Goal: Task Accomplishment & Management: Complete application form

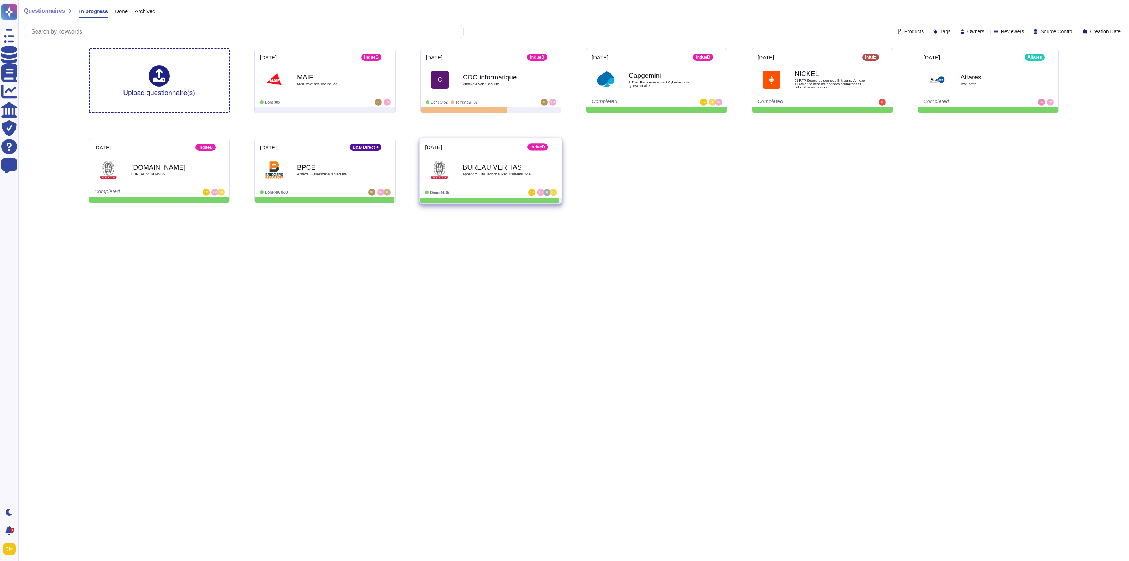
click at [523, 184] on div "BUREAU VERITAS Appendix 6 BV Technical Requirements Q&A" at bounding box center [498, 169] width 71 height 29
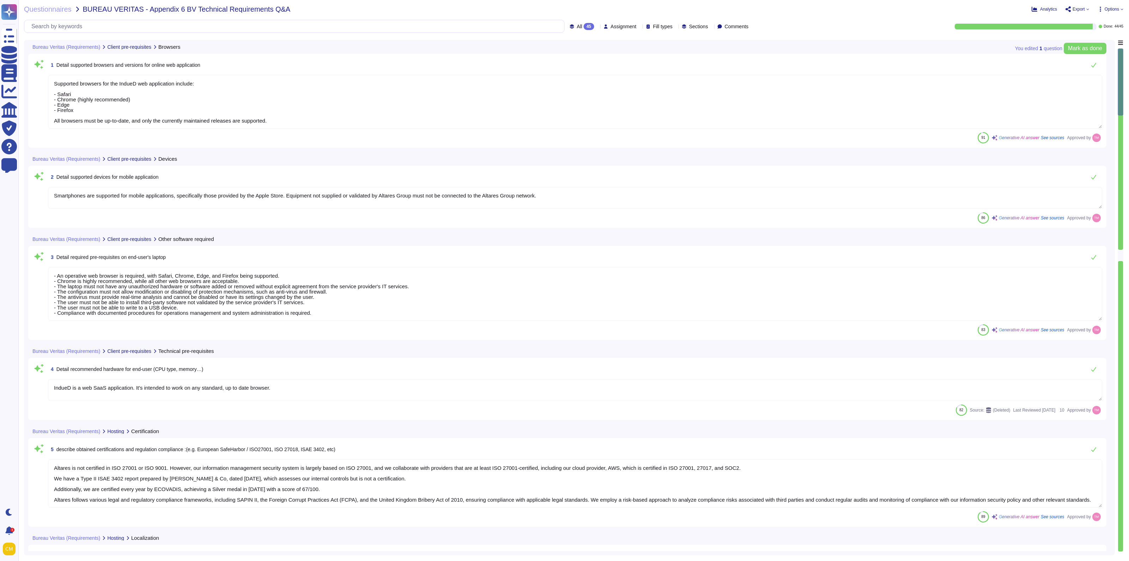
type textarea "Supported browsers for the IndueD web application include: - Safari - Chrome (h…"
type textarea "Smartphones are supported for mobile applications, specifically those provided …"
type textarea "- An operative web browser is required, with Safari, Chrome, Edge, and Firefox …"
type textarea "IndueD is a web SaaS application. It's intended to work on any standard, up to …"
type textarea "Altares is not certified in ISO 27001 or ISO 9001. However, our information man…"
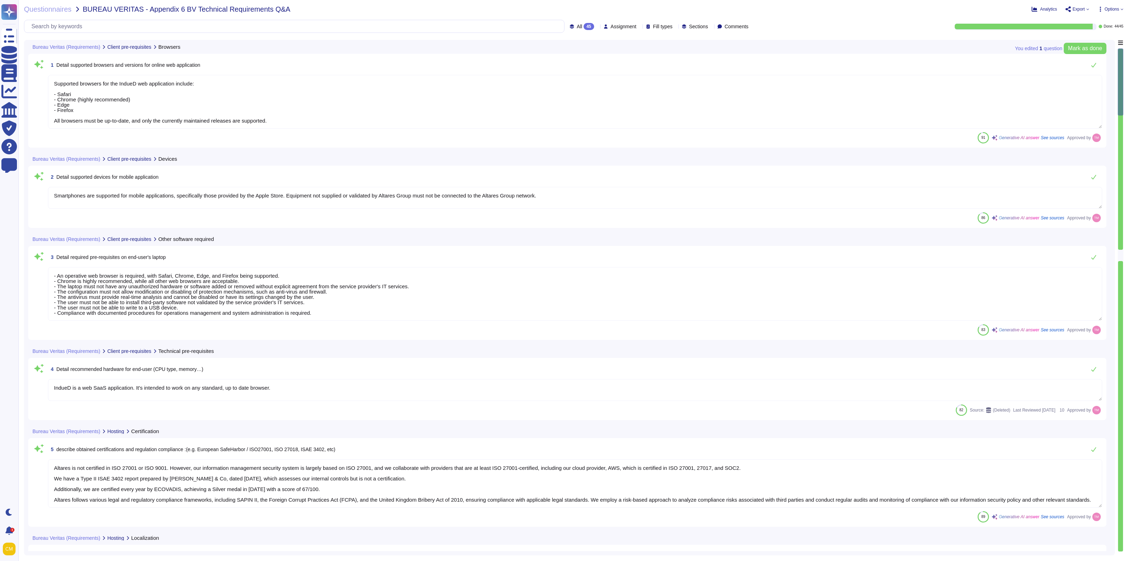
type textarea "Data and applications are hosted in [GEOGRAPHIC_DATA], specifically in the [GEO…"
type textarea "The solution is hosted by AWS, specifically utilizing AWS servers located in th…"
type textarea "- Synechron - AWS [GEOGRAPHIC_DATA] - AWS [GEOGRAPHIC_DATA] - PHONEO - Altares …"
click at [575, 28] on div "All 45" at bounding box center [583, 26] width 27 height 7
click at [589, 58] on div "To do 1" at bounding box center [584, 62] width 63 height 16
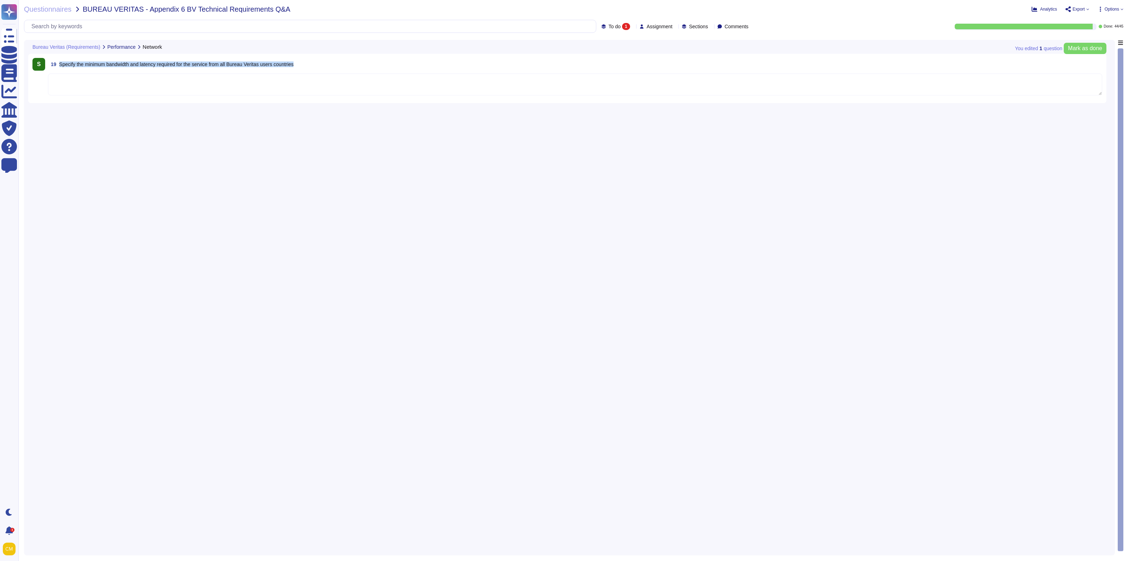
drag, startPoint x: 332, startPoint y: 66, endPoint x: 59, endPoint y: 63, distance: 273.6
click at [59, 63] on div "19 Specify the minimum bandwidth and latency required for the service from all …" at bounding box center [575, 64] width 1055 height 13
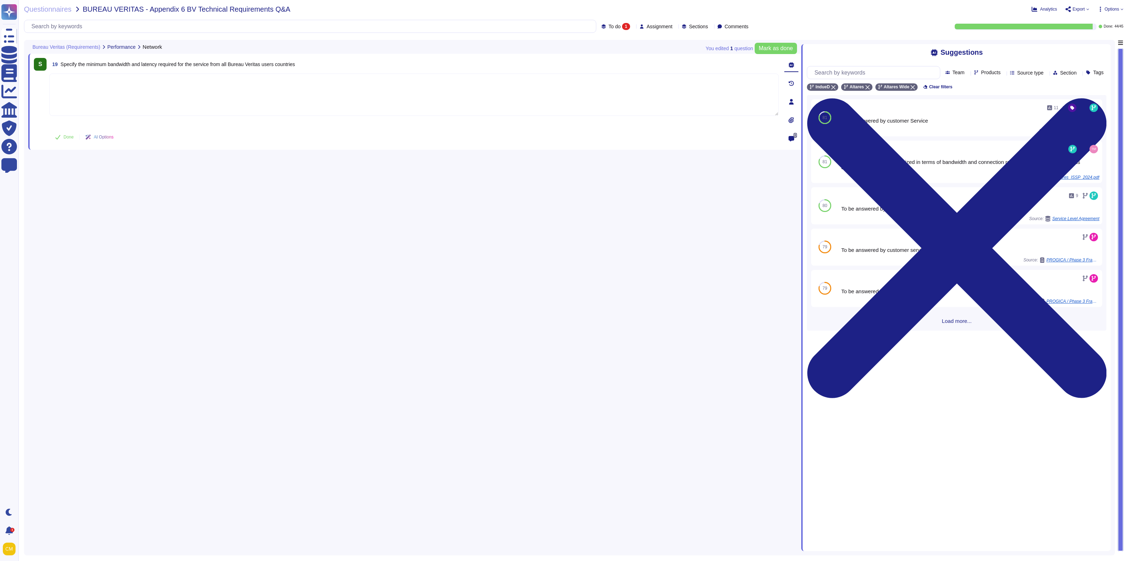
click at [254, 65] on span "Specify the minimum bandwidth and latency required for the service from all Bur…" at bounding box center [178, 64] width 235 height 6
drag, startPoint x: 308, startPoint y: 66, endPoint x: 61, endPoint y: 62, distance: 247.5
click at [61, 62] on div "19 Specify the minimum bandwidth and latency required for the service from all …" at bounding box center [414, 64] width 730 height 13
copy span "Specify the minimum bandwidth and latency required for the service from all Bur…"
click at [284, 69] on span "19 Specify the minimum bandwidth and latency required for the service from all …" at bounding box center [172, 64] width 246 height 13
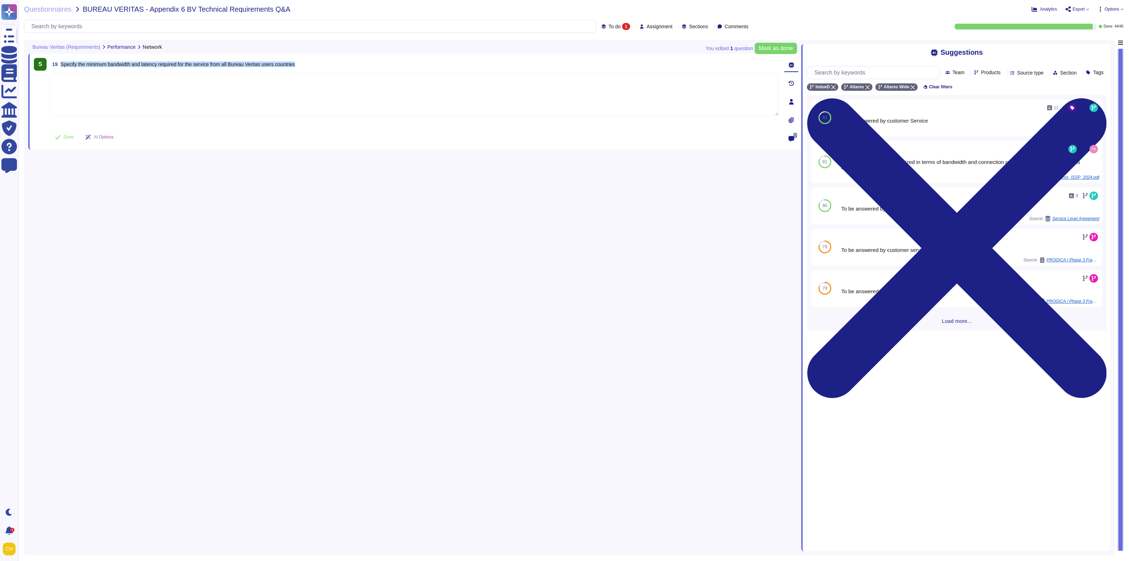
drag, startPoint x: 306, startPoint y: 65, endPoint x: 59, endPoint y: 68, distance: 246.7
click at [59, 68] on div "19 Specify the minimum bandwidth and latency required for the service from all …" at bounding box center [414, 64] width 730 height 13
copy span "Specify the minimum bandwidth and latency required for the service from all Bur…"
click at [450, 104] on textarea at bounding box center [414, 94] width 730 height 42
drag, startPoint x: 319, startPoint y: 67, endPoint x: 61, endPoint y: 66, distance: 258.4
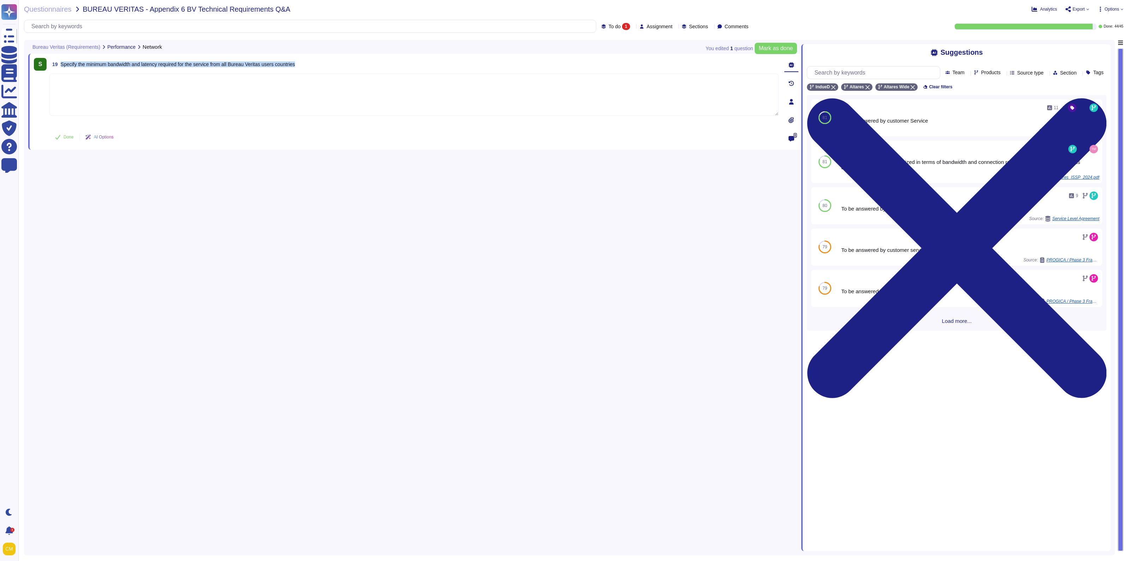
click at [61, 66] on div "19 Specify the minimum bandwidth and latency required for the service from all …" at bounding box center [414, 64] width 730 height 13
click at [172, 88] on textarea at bounding box center [414, 94] width 730 height 42
drag, startPoint x: 341, startPoint y: 56, endPoint x: 60, endPoint y: 66, distance: 281.1
click at [60, 66] on div "S 19 Specify the minimum bandwidth and latency required for the service from al…" at bounding box center [414, 102] width 773 height 96
click at [72, 59] on span "19 Specify the minimum bandwidth and latency required for the service from all …" at bounding box center [172, 64] width 246 height 13
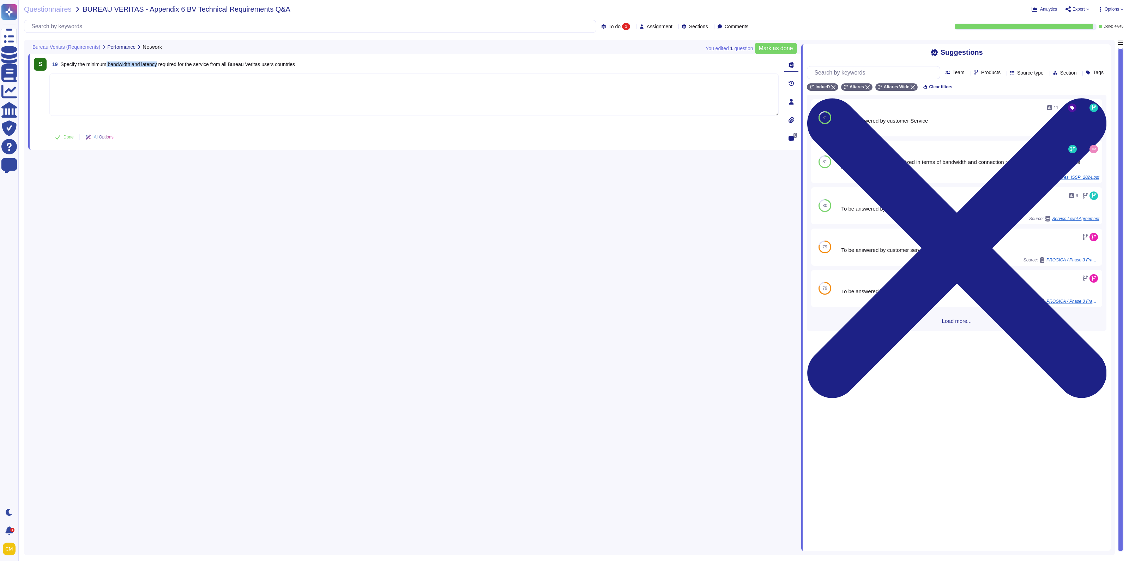
drag, startPoint x: 109, startPoint y: 62, endPoint x: 161, endPoint y: 67, distance: 52.5
click at [161, 67] on span "Specify the minimum bandwidth and latency required for the service from all Bur…" at bounding box center [178, 64] width 235 height 6
click at [187, 90] on textarea at bounding box center [414, 94] width 730 height 42
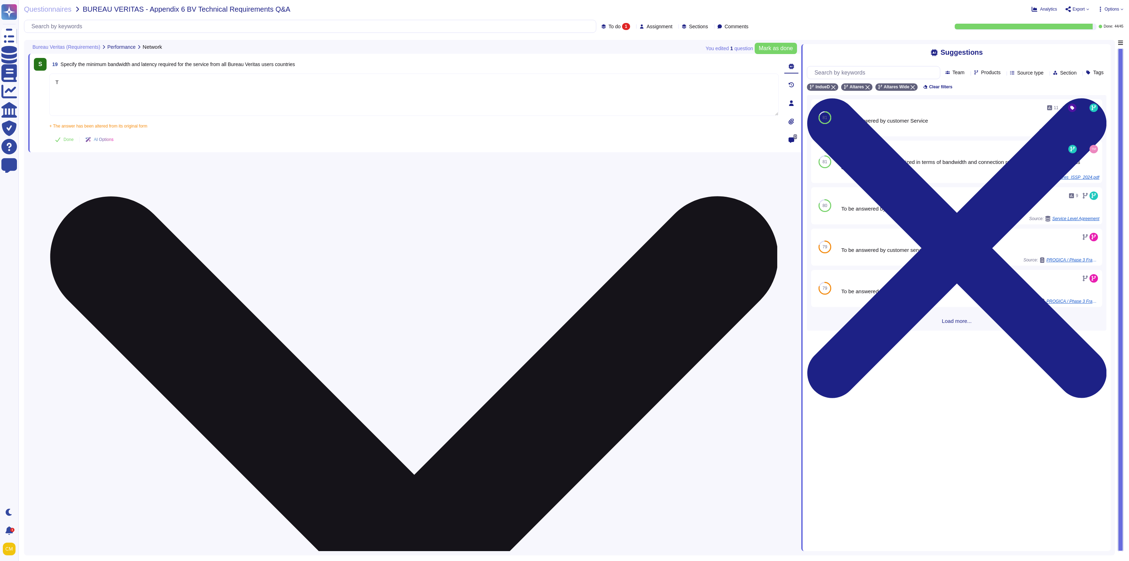
click at [267, 86] on textarea "T" at bounding box center [414, 94] width 730 height 42
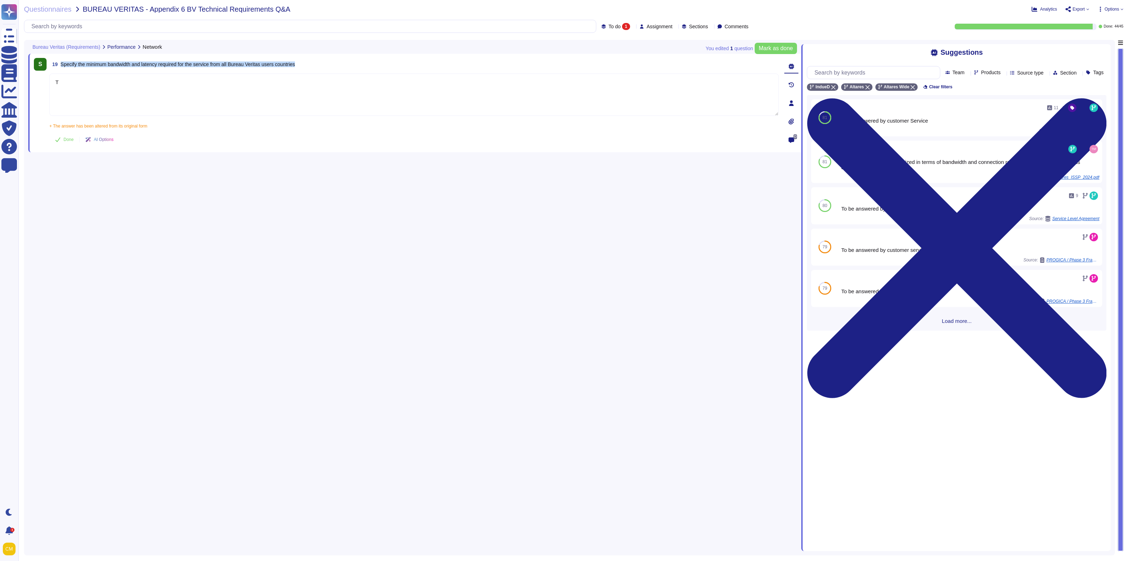
drag, startPoint x: 313, startPoint y: 68, endPoint x: 60, endPoint y: 54, distance: 253.1
click at [60, 54] on div "S 19 Specify the minimum bandwidth and latency required for the service from al…" at bounding box center [414, 103] width 773 height 98
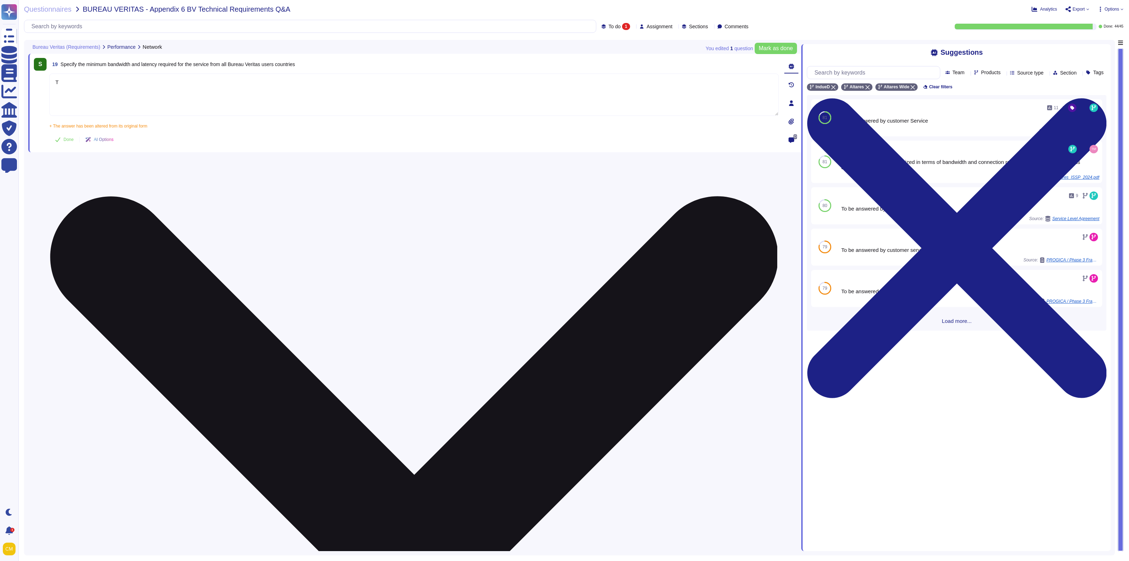
click at [237, 98] on textarea "T" at bounding box center [414, 94] width 730 height 42
drag, startPoint x: 236, startPoint y: 97, endPoint x: 102, endPoint y: 77, distance: 135.7
click at [102, 77] on textarea "T" at bounding box center [414, 94] width 730 height 42
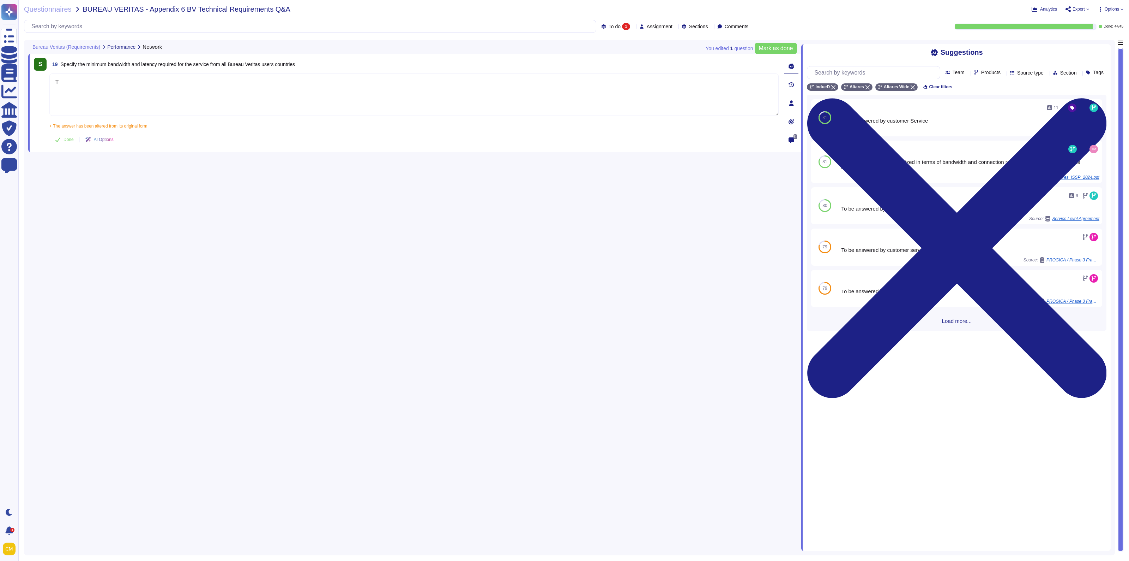
paste textarea "The tool is offered in SaaS mode."
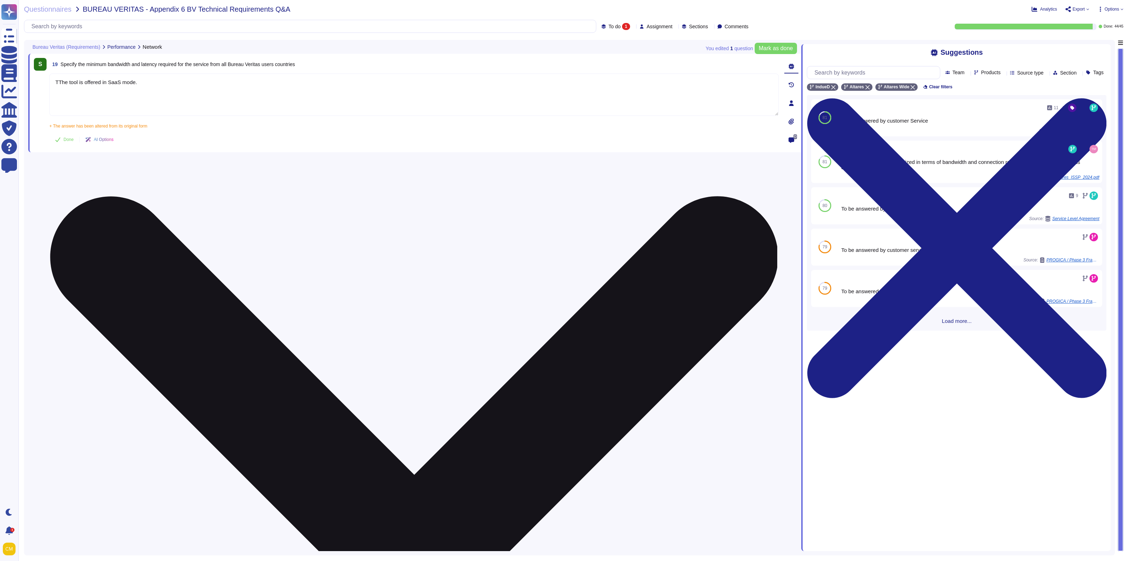
click at [154, 82] on textarea "TThe tool is offered in SaaS mode." at bounding box center [414, 94] width 730 height 42
click at [415, 87] on textarea "TThe tool is offered in SaaS mode. The website is available throught any" at bounding box center [414, 94] width 730 height 42
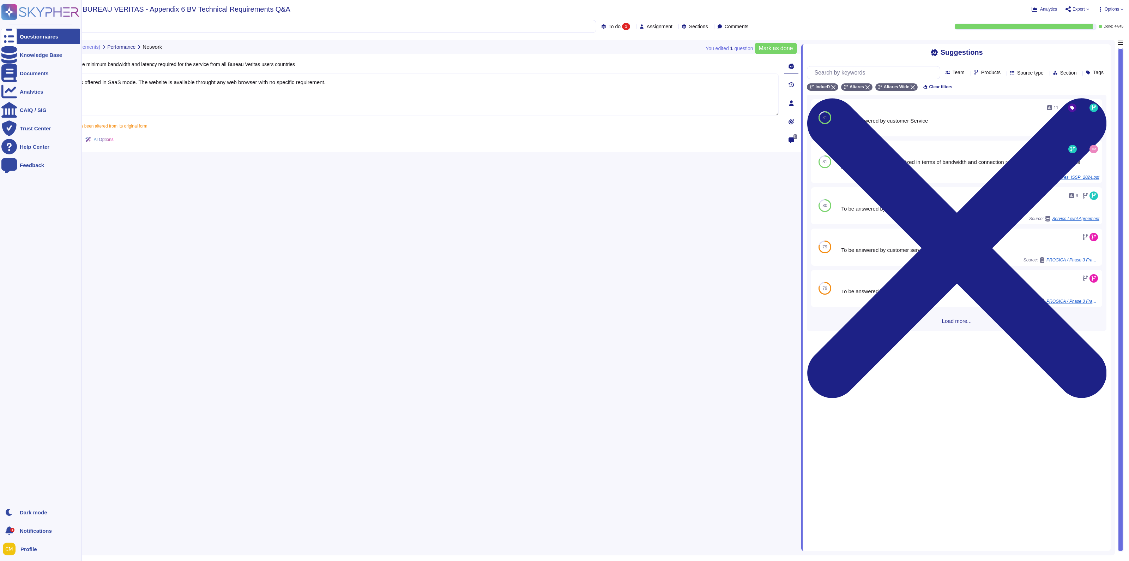
drag, startPoint x: 337, startPoint y: 85, endPoint x: 0, endPoint y: 76, distance: 337.2
click at [0, 76] on div "Questionnaires Knowledge Base Documents Analytics CAIQ / SIG Trust Center Help …" at bounding box center [564, 280] width 1129 height 561
paste textarea "he tool is offered in SaaS mode. The website can be accessed through any web br…"
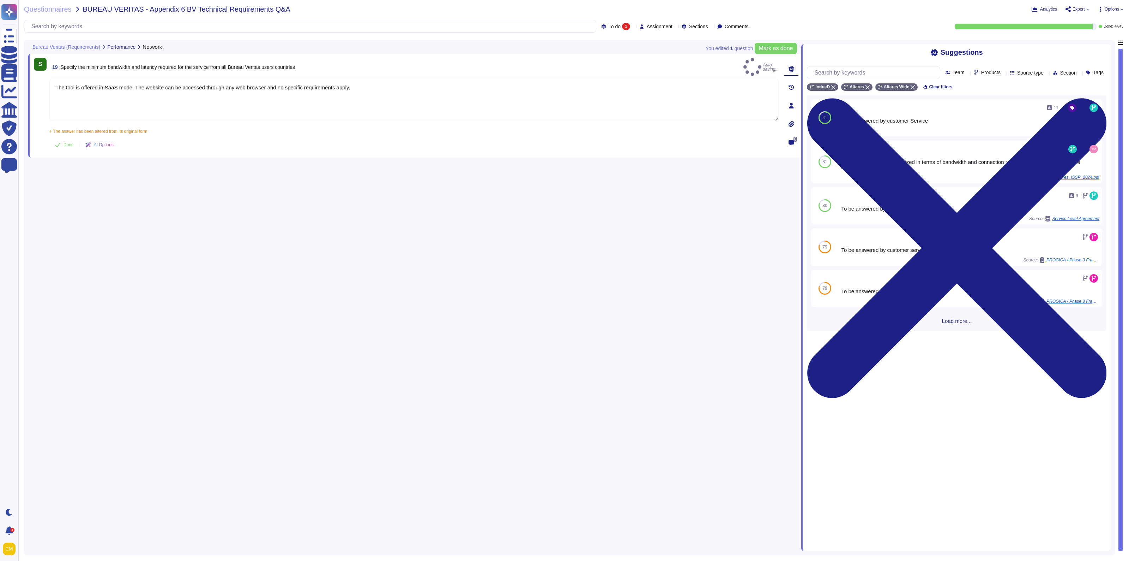
type textarea "The tool is offered in SaaS mode. The website can be accessed through any web b…"
click at [334, 199] on div "S 19 Specify the minimum bandwidth and latency required for the service from al…" at bounding box center [414, 295] width 773 height 511
click at [69, 147] on span "Done" at bounding box center [69, 149] width 10 height 4
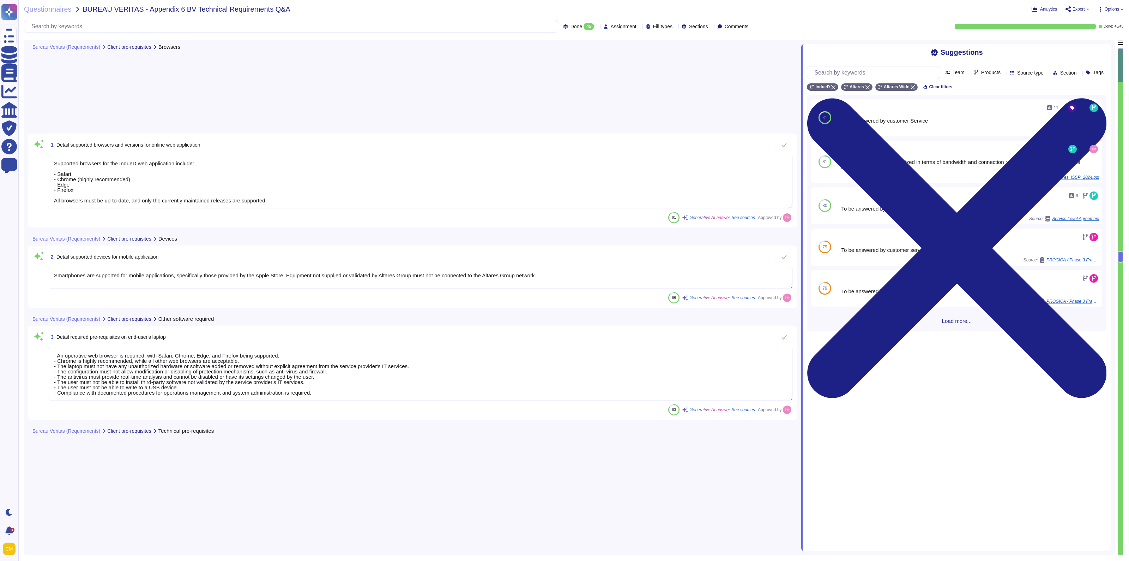
type textarea "Supported browsers for the IndueD web application include: - Safari - Chrome (h…"
type textarea "Smartphones are supported for mobile applications, specifically those provided …"
type textarea "- An operative web browser is required, with Safari, Chrome, Edge, and Firefox …"
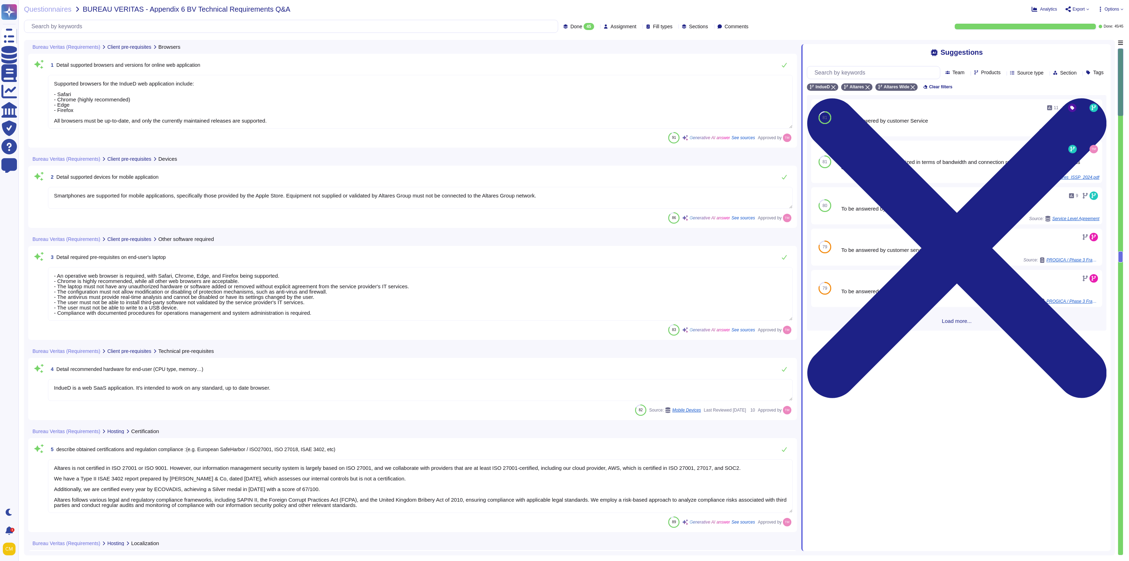
type textarea "IndueD is a web SaaS application. It's intended to work on any standard, up to …"
type textarea "Altares is not certified in ISO 27001 or ISO 9001. However, our information man…"
type textarea "Data and applications are hosted in [GEOGRAPHIC_DATA], specifically in the [GEO…"
type textarea "The solution is hosted by AWS, specifically utilizing AWS servers located in th…"
type textarea "- Synechron - AWS [GEOGRAPHIC_DATA] - AWS [GEOGRAPHIC_DATA] - PHONEO - Altares …"
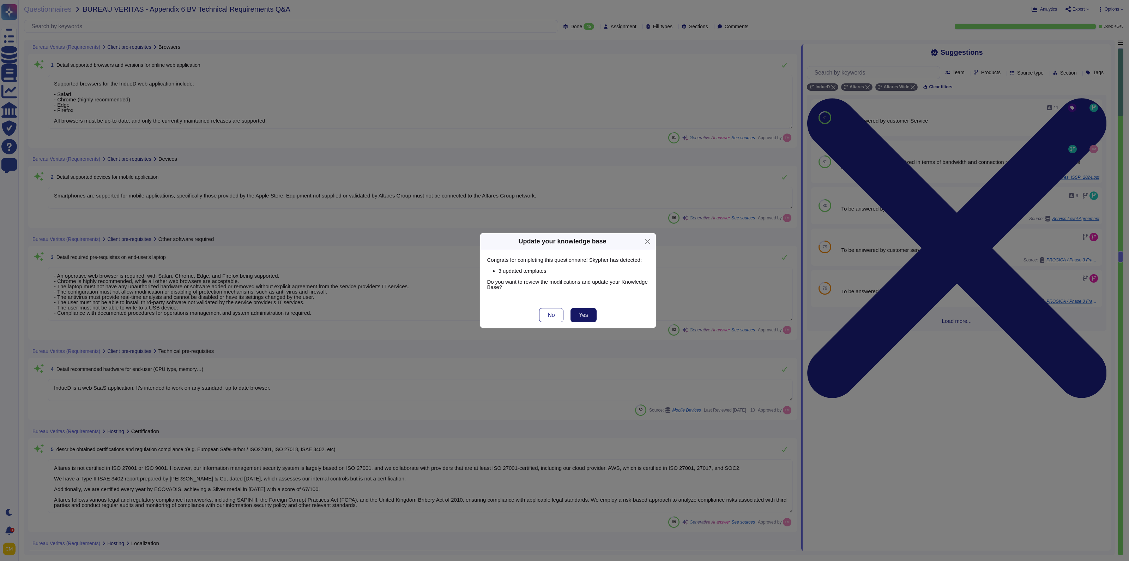
click at [580, 315] on span "Yes" at bounding box center [583, 315] width 9 height 6
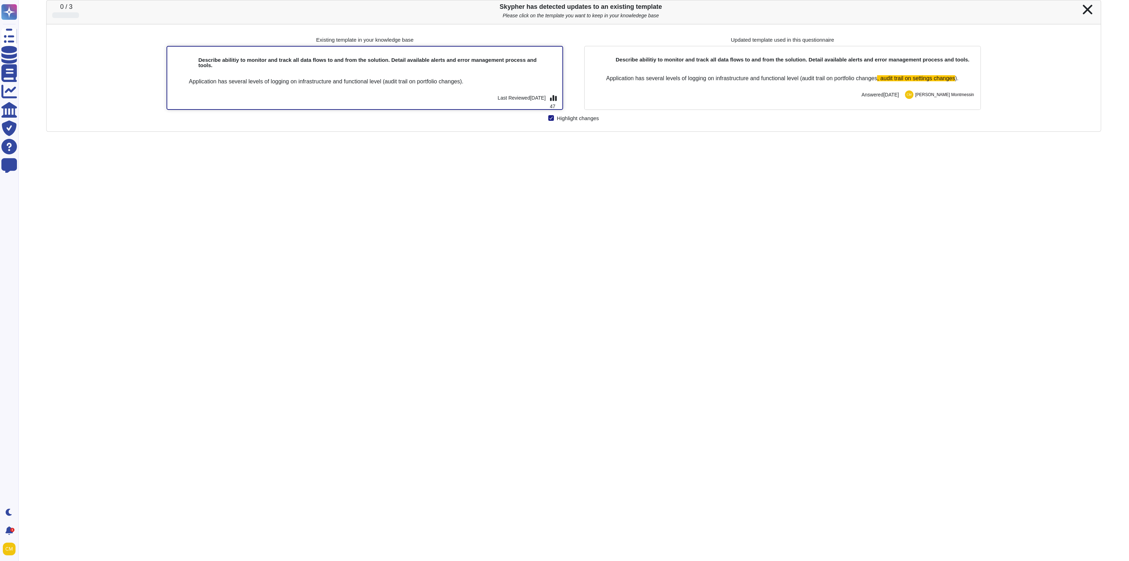
click at [380, 94] on div at bounding box center [332, 95] width 327 height 12
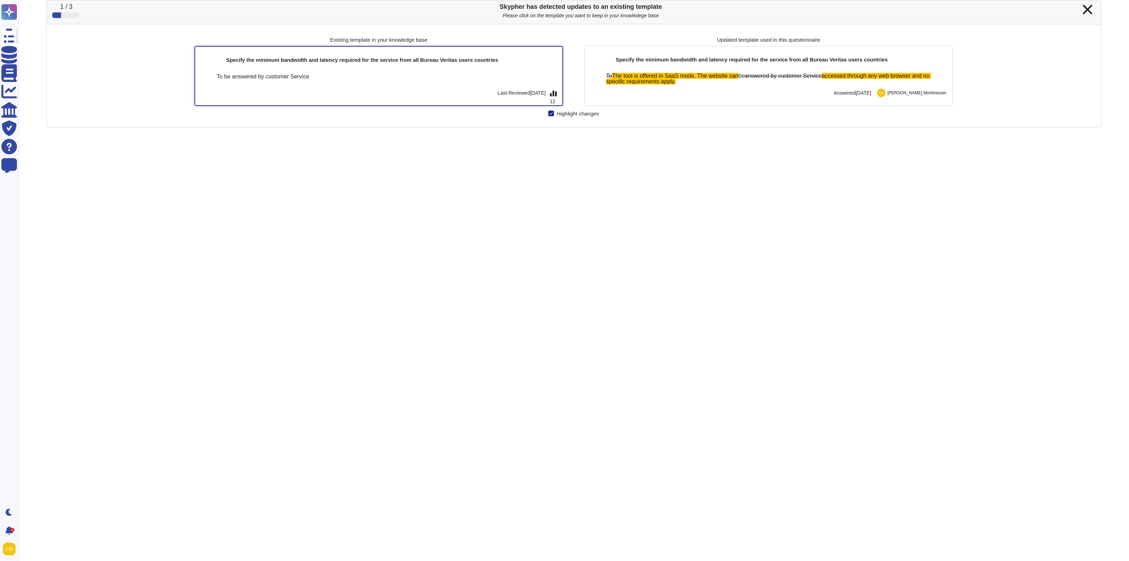
click at [484, 81] on div "To be answered by customer Service" at bounding box center [386, 79] width 349 height 11
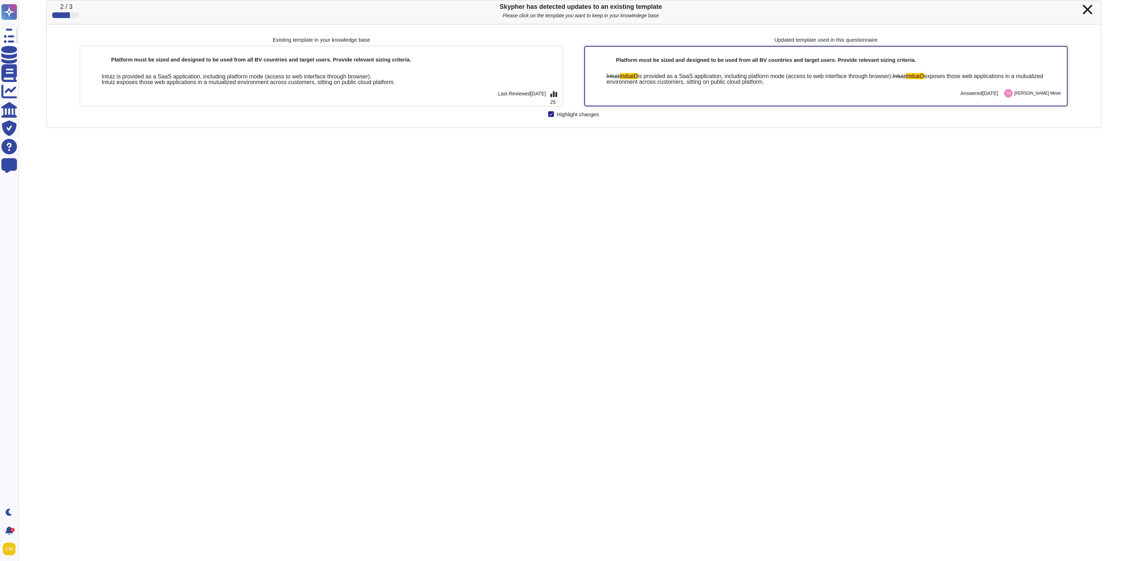
click at [818, 85] on span "exposes those web applications in a mutualized environment across customers, si…" at bounding box center [826, 79] width 439 height 12
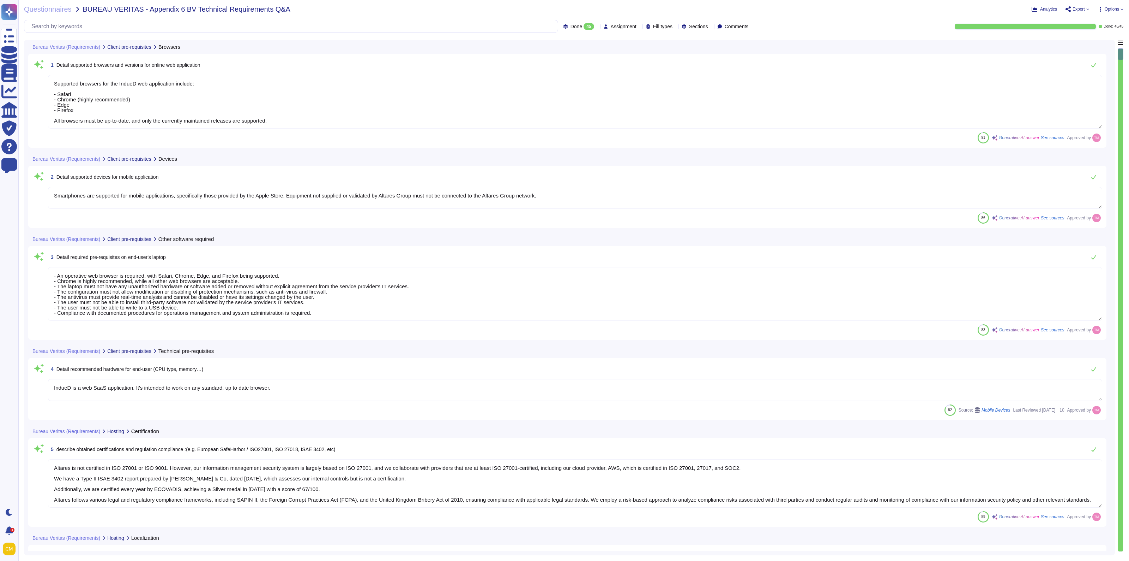
type textarea "Supported browsers for the IndueD web application include: - Safari - Chrome (h…"
type textarea "Smartphones are supported for mobile applications, specifically those provided …"
type textarea "- An operative web browser is required, with Safari, Chrome, Edge, and Firefox …"
type textarea "IndueD is a web SaaS application. It's intended to work on any standard, up to …"
type textarea "Altares is not certified in ISO 27001 or ISO 9001. However, our information man…"
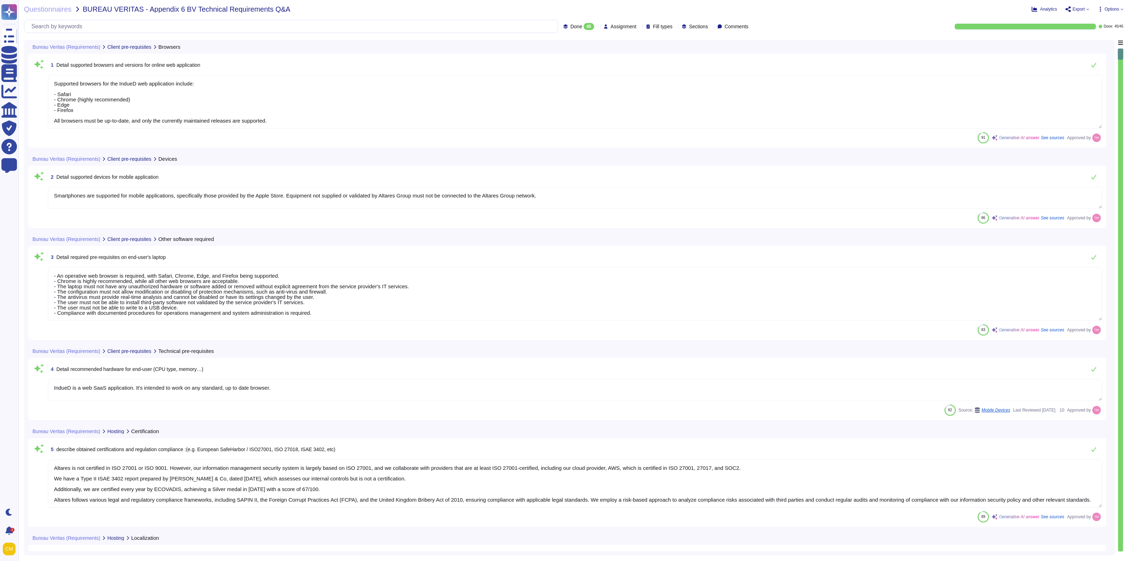
type textarea "Data and applications are hosted in [GEOGRAPHIC_DATA], specifically in the [GEO…"
type textarea "The solution is hosted by AWS, specifically utilizing AWS servers located in th…"
type textarea "- Synechron - AWS [GEOGRAPHIC_DATA] - AWS [GEOGRAPHIC_DATA] - PHONEO - Altares …"
click at [1111, 9] on span "Options" at bounding box center [1112, 9] width 14 height 4
click at [1079, 4] on div "Questionnaires BUREAU VERITAS - Appendix 6 BV Technical Requirements Q&A Analyt…" at bounding box center [573, 280] width 1111 height 561
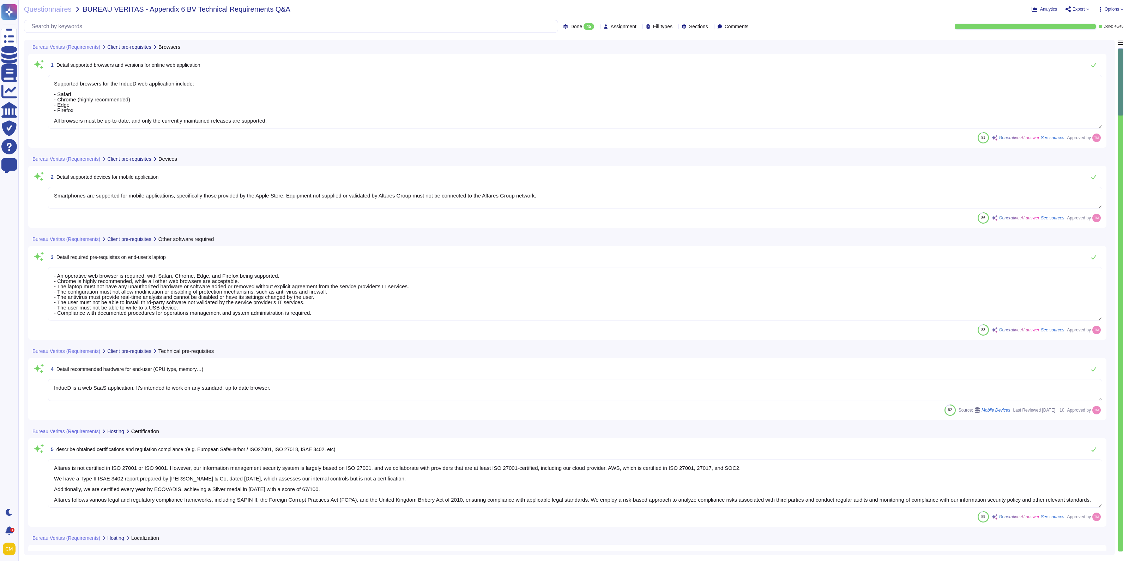
click at [1079, 7] on span "Export" at bounding box center [1079, 9] width 12 height 4
click at [1091, 43] on p "Download" at bounding box center [1103, 53] width 25 height 20
